Goal: Information Seeking & Learning: Learn about a topic

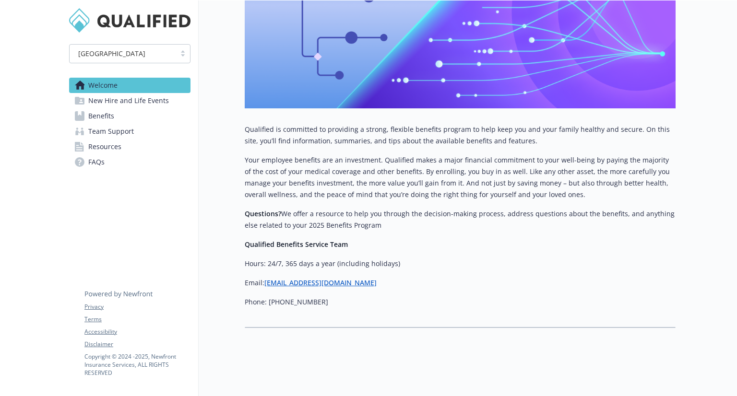
scroll to position [263, 0]
click at [109, 100] on span "New Hire and Life Events" at bounding box center [128, 100] width 81 height 15
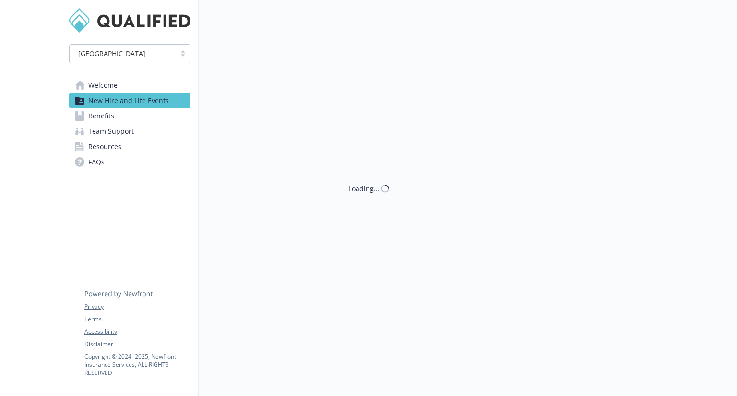
scroll to position [263, 0]
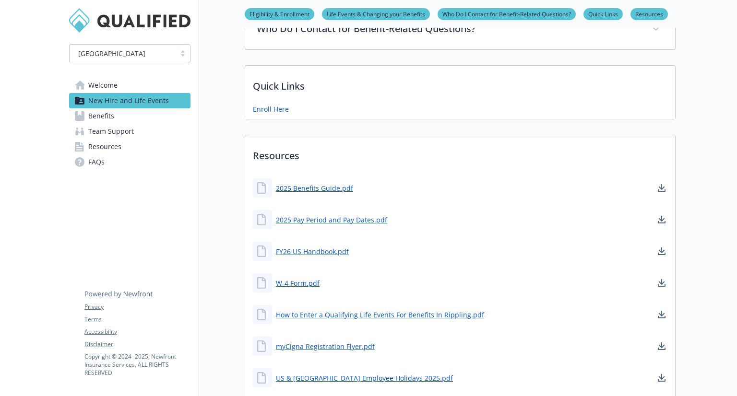
click at [133, 114] on link "Benefits" at bounding box center [129, 115] width 121 height 15
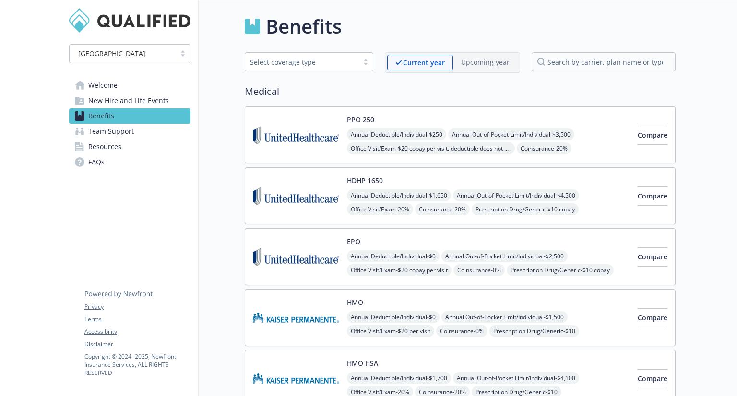
click at [165, 99] on span "New Hire and Life Events" at bounding box center [128, 100] width 81 height 15
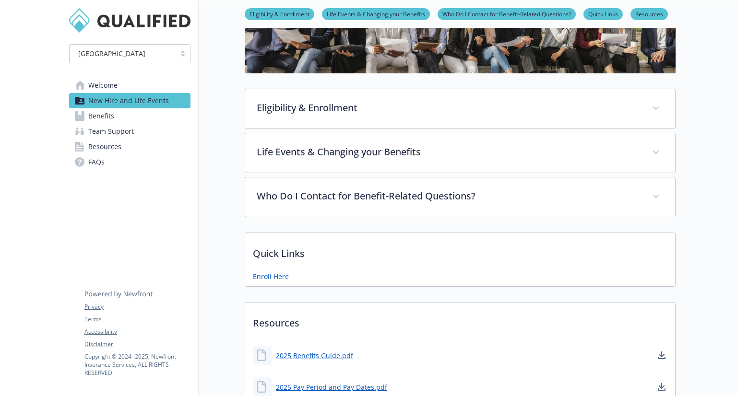
scroll to position [288, 0]
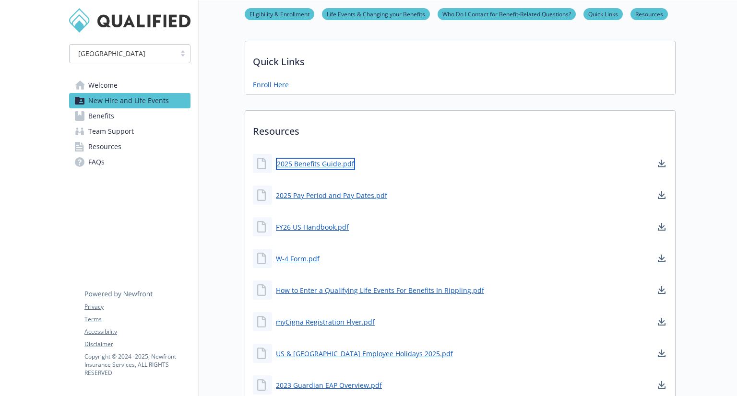
click at [315, 160] on link "2025 Benefits Guide.pdf" at bounding box center [315, 164] width 79 height 12
